Goal: Task Accomplishment & Management: Manage account settings

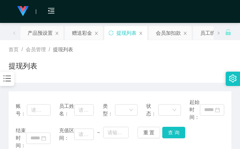
click at [217, 44] on div "首页 / 会员管理 / 提现列表 / 提现列表" at bounding box center [120, 61] width 240 height 43
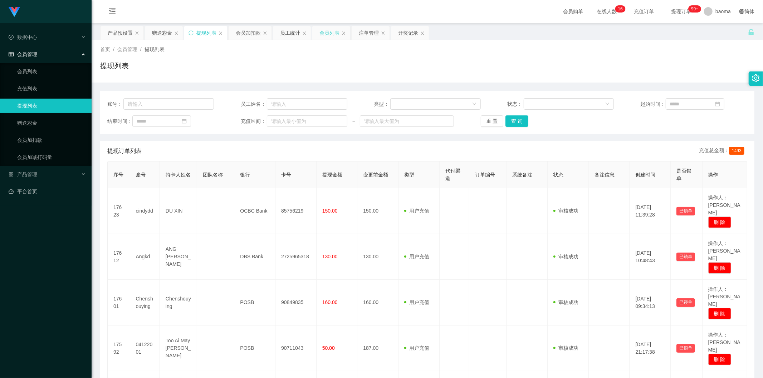
click at [239, 34] on div "会员列表" at bounding box center [329, 33] width 20 height 14
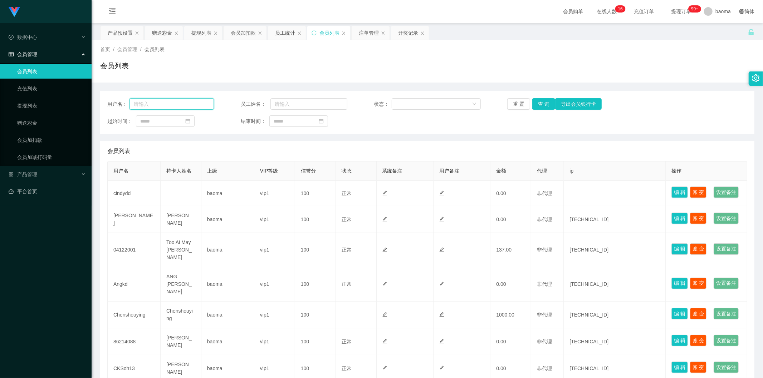
click at [181, 106] on input "text" at bounding box center [171, 103] width 84 height 11
paste input "Chenshouying"
type input "Chenshouying"
click at [239, 106] on button "查 询" at bounding box center [543, 103] width 23 height 11
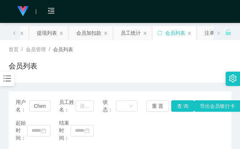
drag, startPoint x: 177, startPoint y: 46, endPoint x: 203, endPoint y: 18, distance: 38.7
click at [177, 45] on div "首页 / 会员管理 / 会员列表 / 会员列表" at bounding box center [120, 61] width 240 height 43
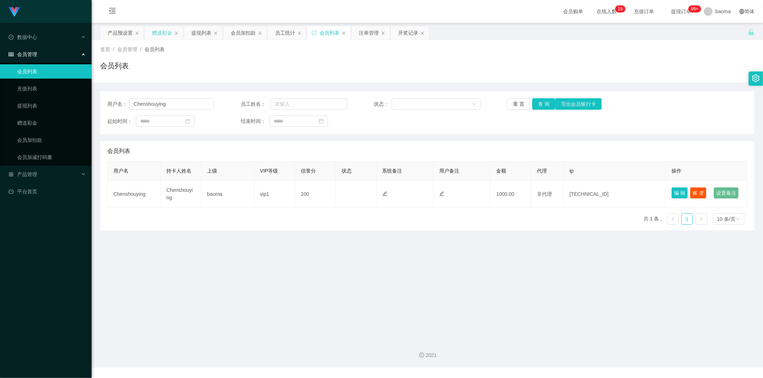
click at [156, 32] on div "赠送彩金" at bounding box center [162, 33] width 20 height 14
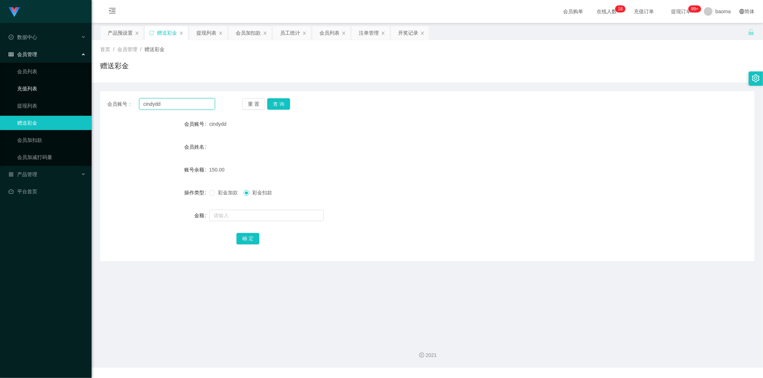
drag, startPoint x: 168, startPoint y: 104, endPoint x: 82, endPoint y: 88, distance: 87.4
click at [79, 88] on section "Jingdong工作台代理端 数据中心 会员管理 会员列表 充值列表 提现列表 赠送彩金 会员加扣款 会员加减打码量 产品管理 平台首页 保存配置 重置配置 …" at bounding box center [381, 184] width 763 height 368
click at [239, 103] on button "查 询" at bounding box center [278, 103] width 23 height 11
click at [230, 148] on input "text" at bounding box center [266, 215] width 114 height 11
type input "70"
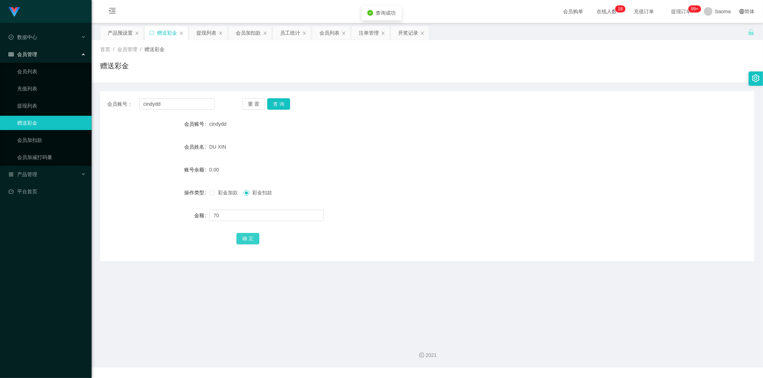
click at [239, 148] on button "确 定" at bounding box center [247, 238] width 23 height 11
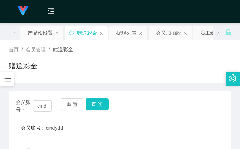
drag, startPoint x: 197, startPoint y: 49, endPoint x: 210, endPoint y: 33, distance: 20.2
click at [198, 49] on div "首页 / 会员管理 / 赠送彩金 /" at bounding box center [120, 50] width 222 height 8
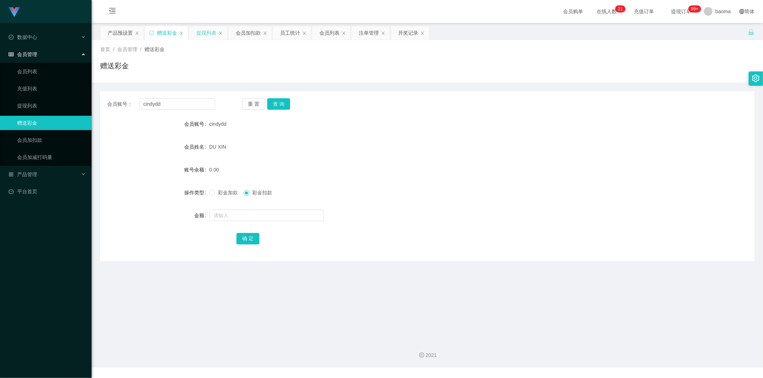
click at [208, 31] on div "提现列表" at bounding box center [206, 33] width 20 height 14
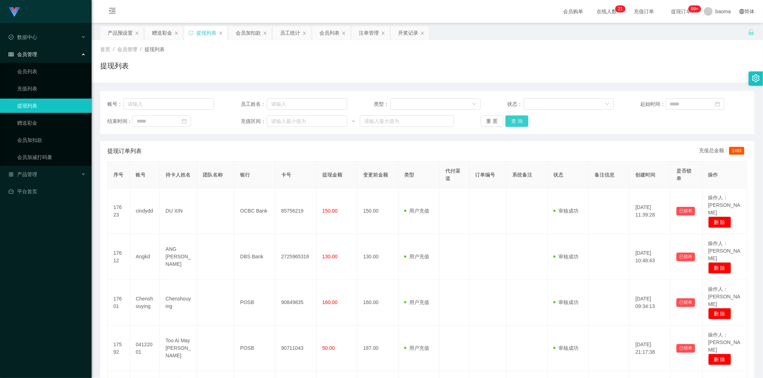
click at [239, 119] on button "查 询" at bounding box center [516, 121] width 23 height 11
click at [239, 123] on button "查 询" at bounding box center [516, 121] width 23 height 11
click at [239, 123] on div "重 置 查 询" at bounding box center [534, 121] width 107 height 11
click at [239, 123] on button "查 询" at bounding box center [516, 121] width 23 height 11
click at [239, 123] on div "重 置 查 询" at bounding box center [534, 121] width 107 height 11
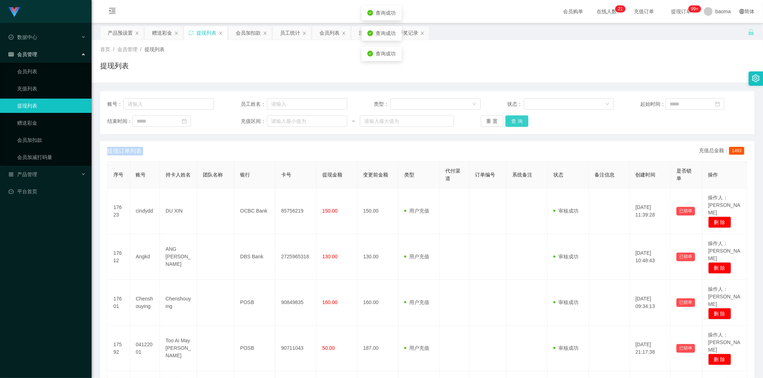
click at [239, 123] on button "查 询" at bounding box center [516, 121] width 23 height 11
click at [328, 33] on div "会员列表" at bounding box center [329, 33] width 20 height 14
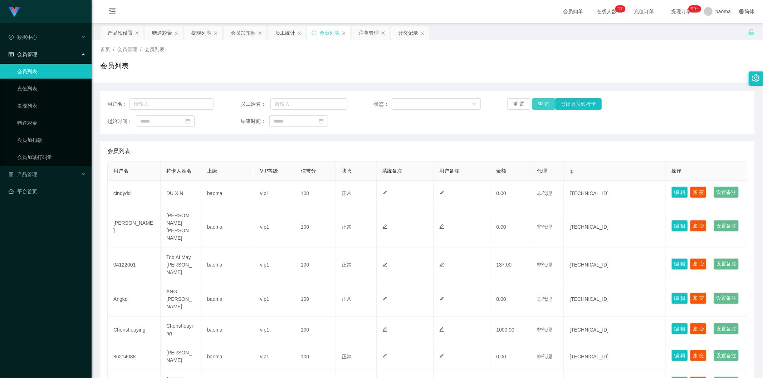
click at [542, 104] on button "查 询" at bounding box center [543, 103] width 23 height 11
click at [162, 35] on div "赠送彩金" at bounding box center [162, 33] width 20 height 14
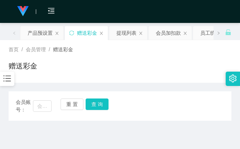
drag, startPoint x: 192, startPoint y: 50, endPoint x: 200, endPoint y: 8, distance: 43.1
click at [191, 46] on div "首页 / 会员管理 / 赠送彩金 /" at bounding box center [120, 50] width 222 height 8
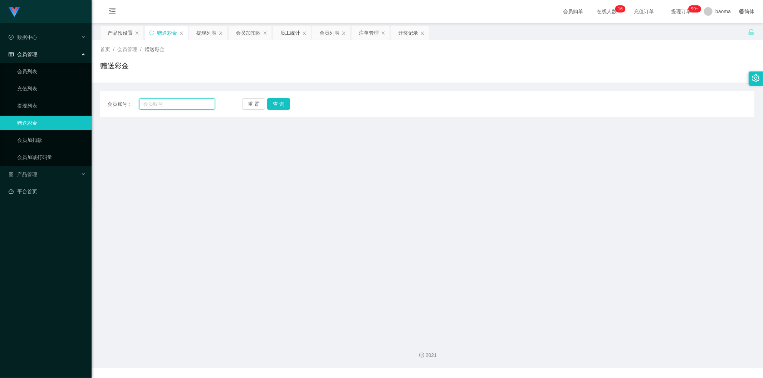
click at [172, 103] on input "text" at bounding box center [177, 103] width 76 height 11
paste input "cindydd"
type input "cindydd"
drag, startPoint x: 274, startPoint y: 104, endPoint x: 283, endPoint y: 97, distance: 10.4
click at [274, 104] on button "查 询" at bounding box center [278, 103] width 23 height 11
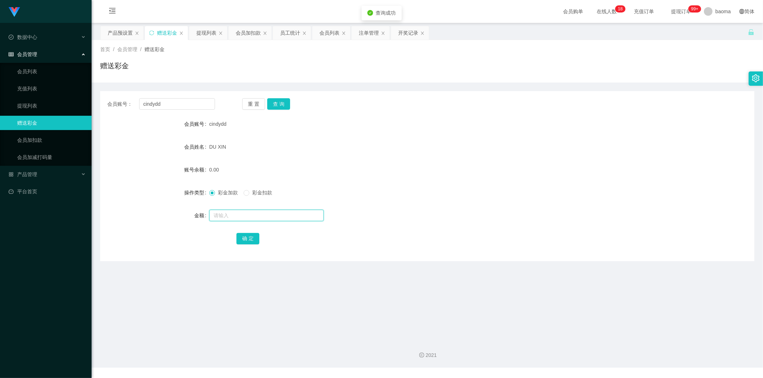
click at [223, 216] on input "text" at bounding box center [266, 215] width 114 height 11
type input "70"
click at [248, 240] on button "确 定" at bounding box center [247, 238] width 23 height 11
click at [202, 31] on div "提现列表" at bounding box center [206, 33] width 20 height 14
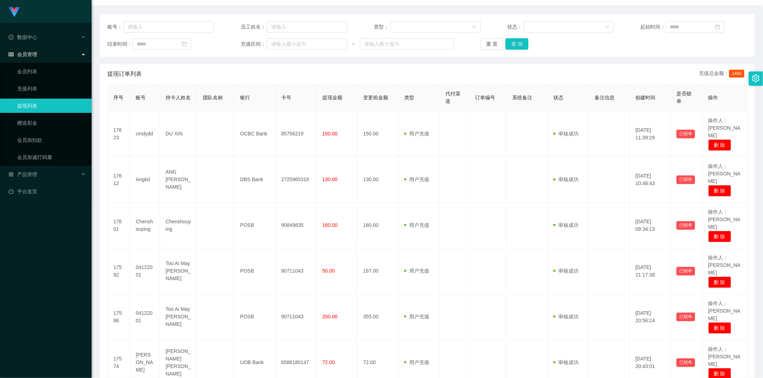
scroll to position [79, 0]
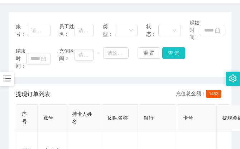
click at [158, 15] on div "账号： 员工姓名： 类型： 状态： 起始时间： 结束时间： 充值区间： ~ 重 置 查 询" at bounding box center [120, 44] width 222 height 65
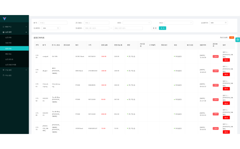
scroll to position [0, 0]
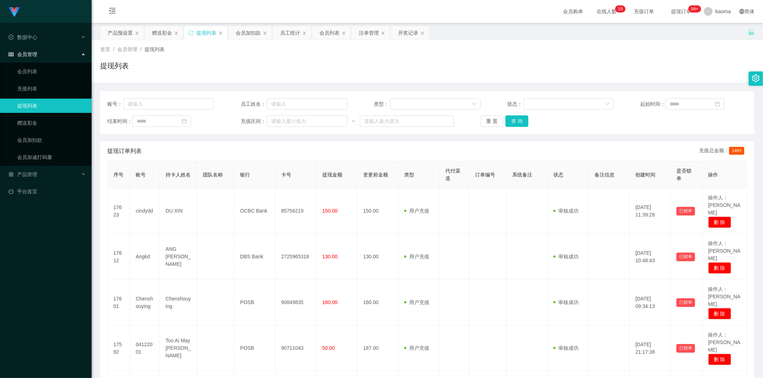
click at [202, 33] on div "提现列表" at bounding box center [206, 33] width 20 height 14
drag, startPoint x: 172, startPoint y: 98, endPoint x: 169, endPoint y: 101, distance: 4.6
click at [171, 98] on div "账号： 员工姓名： 类型： 状态： 起始时间： 结束时间： 充值区间： ~ 重 置 查 询" at bounding box center [427, 112] width 654 height 43
click at [168, 102] on input "text" at bounding box center [168, 103] width 90 height 11
paste input "cindydd"
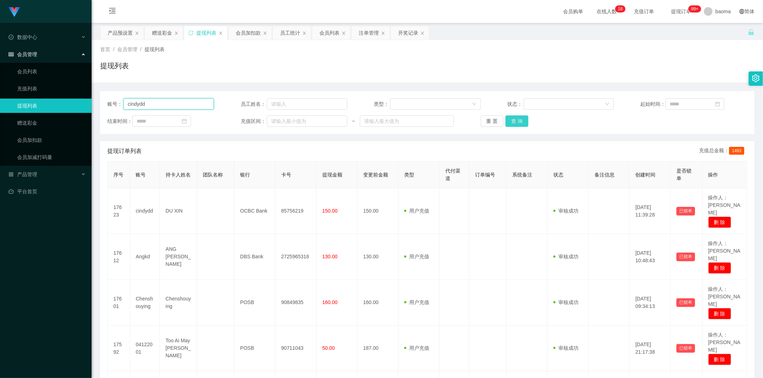
type input "cindydd"
click at [521, 119] on button "查 询" at bounding box center [516, 121] width 23 height 11
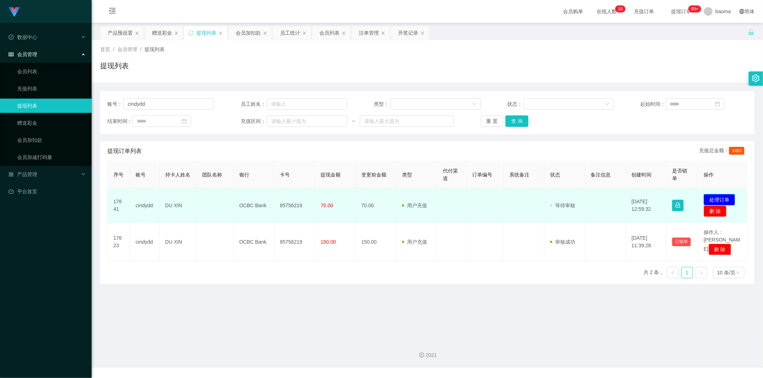
click at [721, 197] on button "处理订单" at bounding box center [718, 199] width 31 height 11
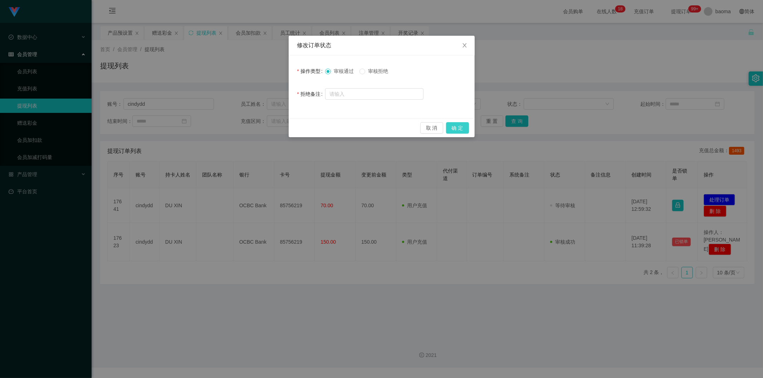
click at [457, 127] on button "确 定" at bounding box center [457, 127] width 23 height 11
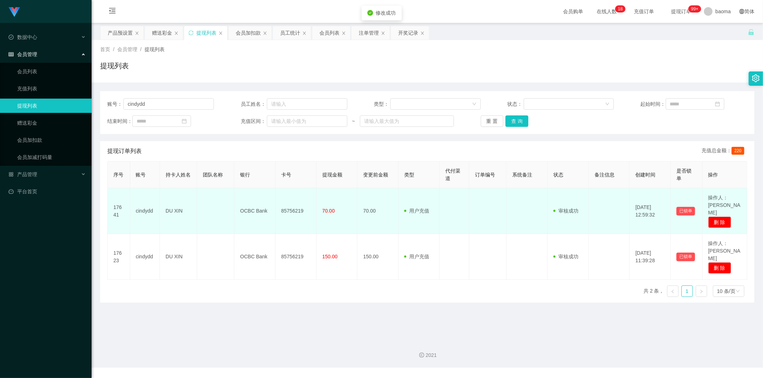
click at [296, 205] on td "85756219" at bounding box center [295, 211] width 41 height 46
copy td "85756219"
click at [287, 214] on td "85756219" at bounding box center [295, 211] width 41 height 46
